Goal: Find specific page/section: Find specific page/section

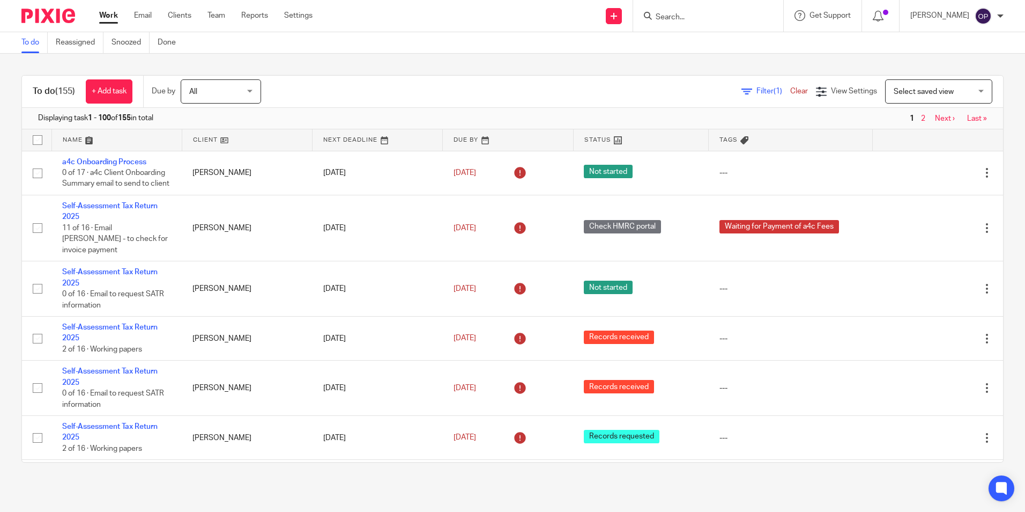
click at [713, 20] on input "Search" at bounding box center [703, 18] width 97 height 10
type input "a"
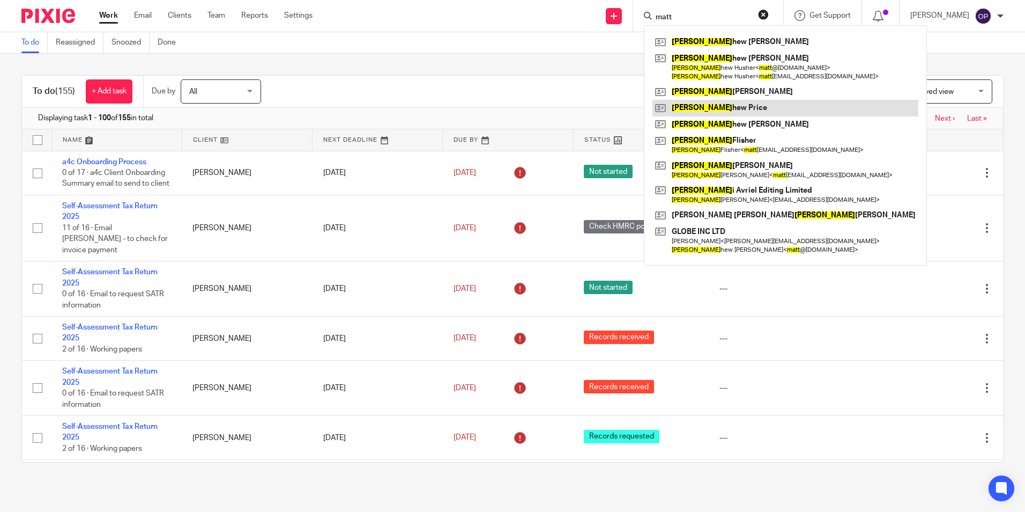
type input "matt"
click at [740, 103] on link at bounding box center [786, 108] width 266 height 16
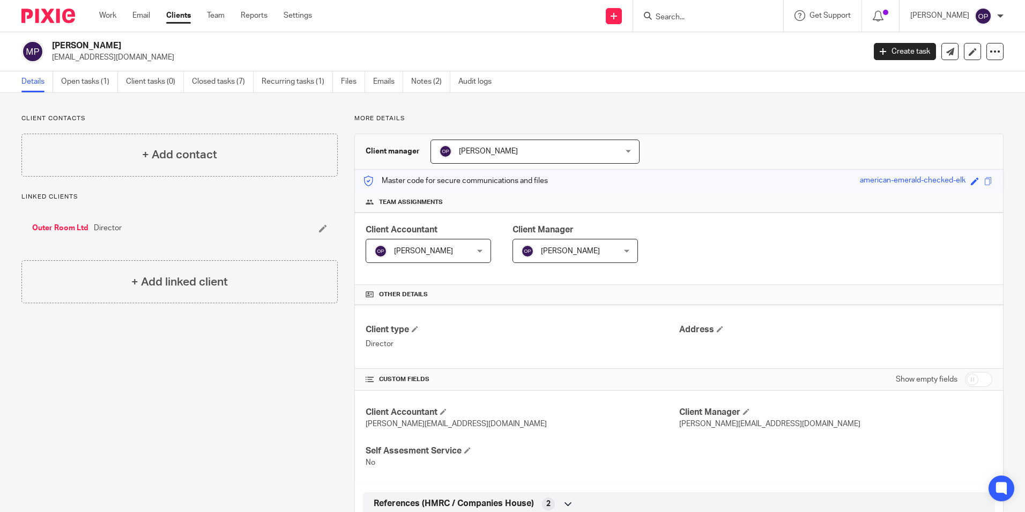
click at [60, 226] on link "Outer Room Ltd" at bounding box center [60, 228] width 56 height 11
